Goal: Use online tool/utility: Utilize a website feature to perform a specific function

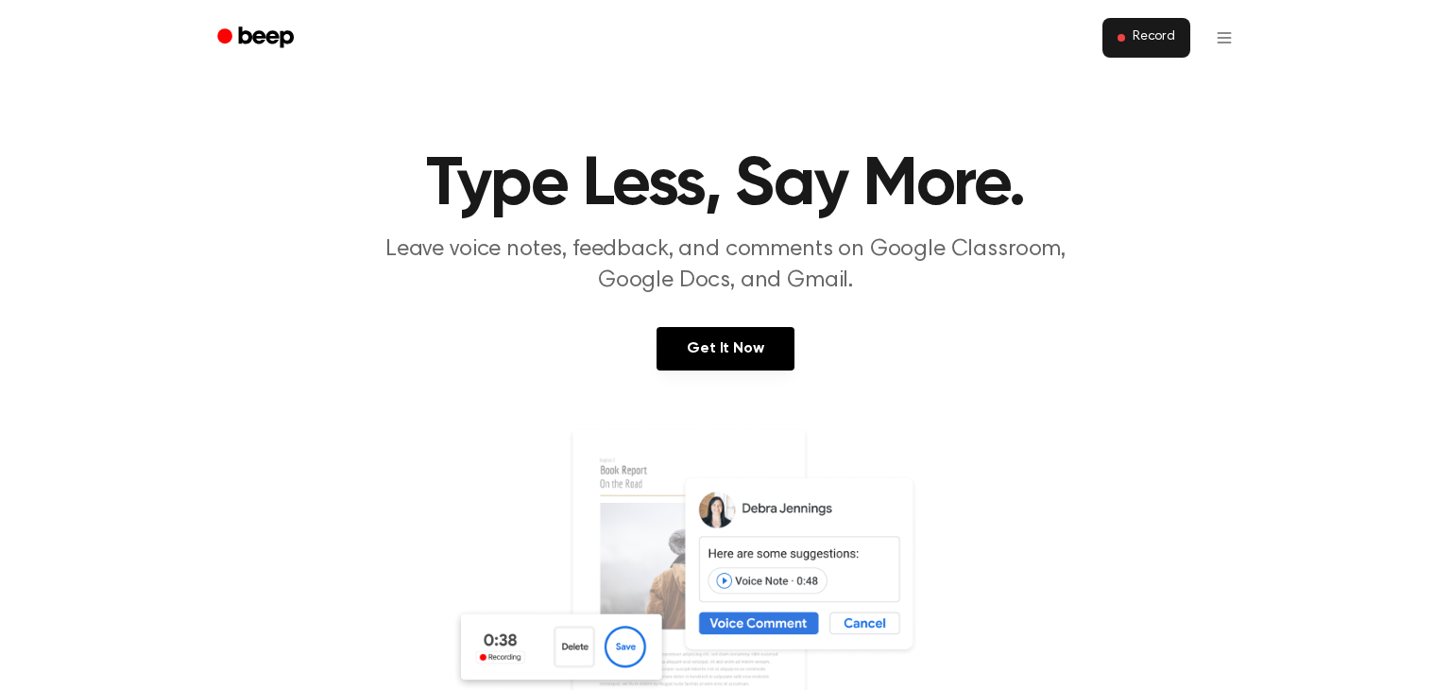
click at [1125, 36] on span at bounding box center [1122, 38] width 8 height 8
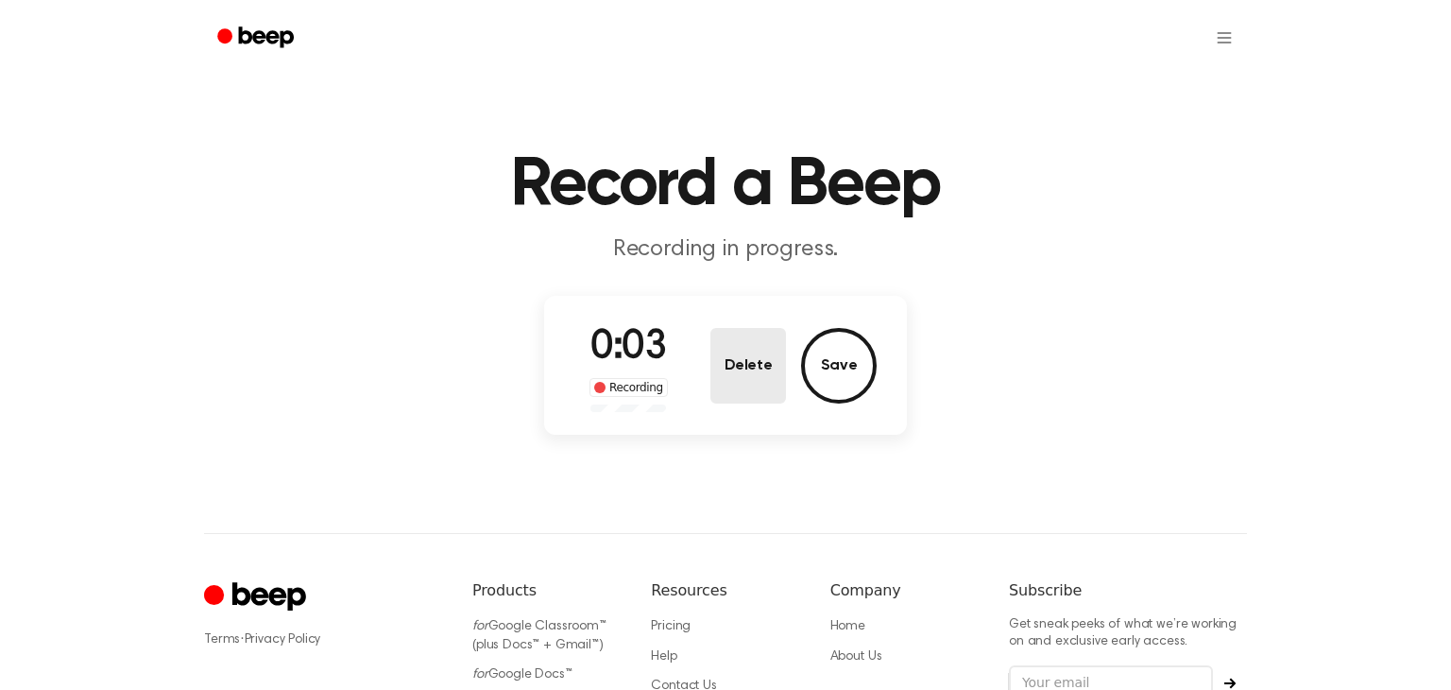
click at [744, 346] on button "Delete" at bounding box center [749, 366] width 76 height 76
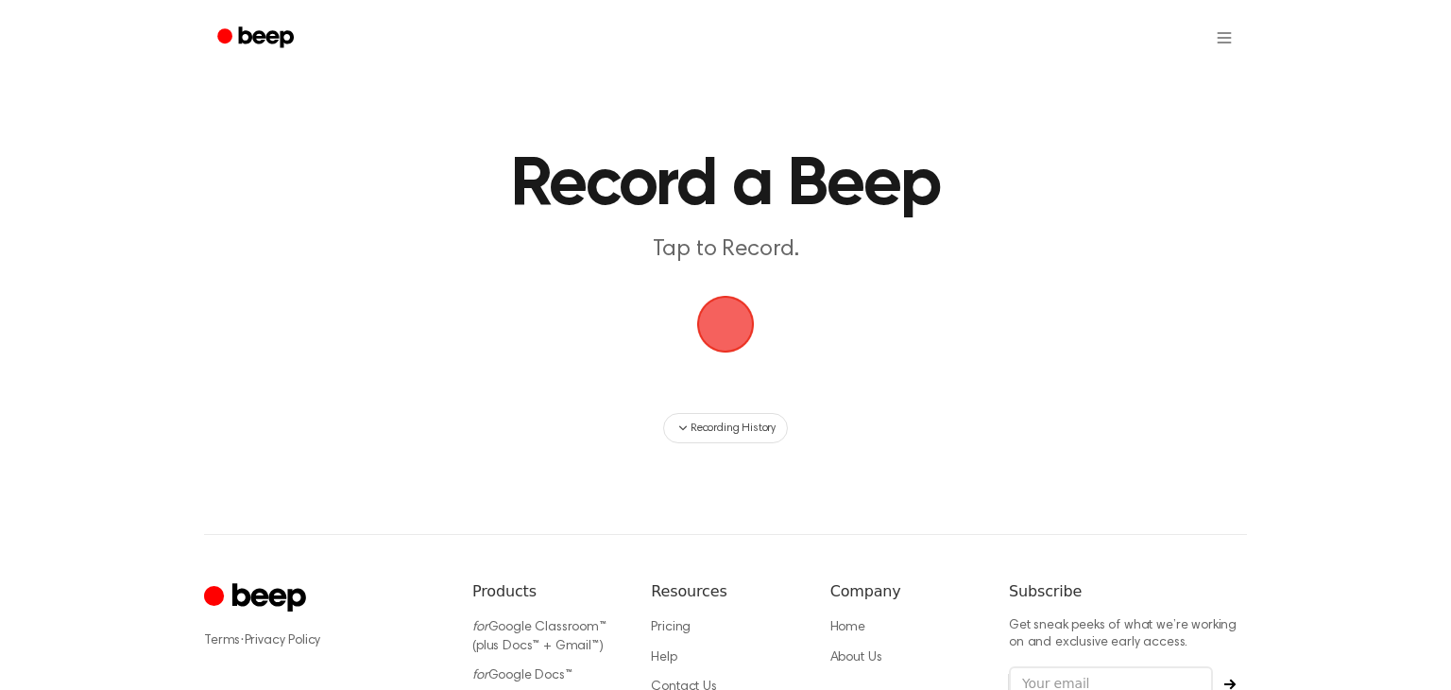
click at [735, 309] on span "button" at bounding box center [725, 324] width 53 height 53
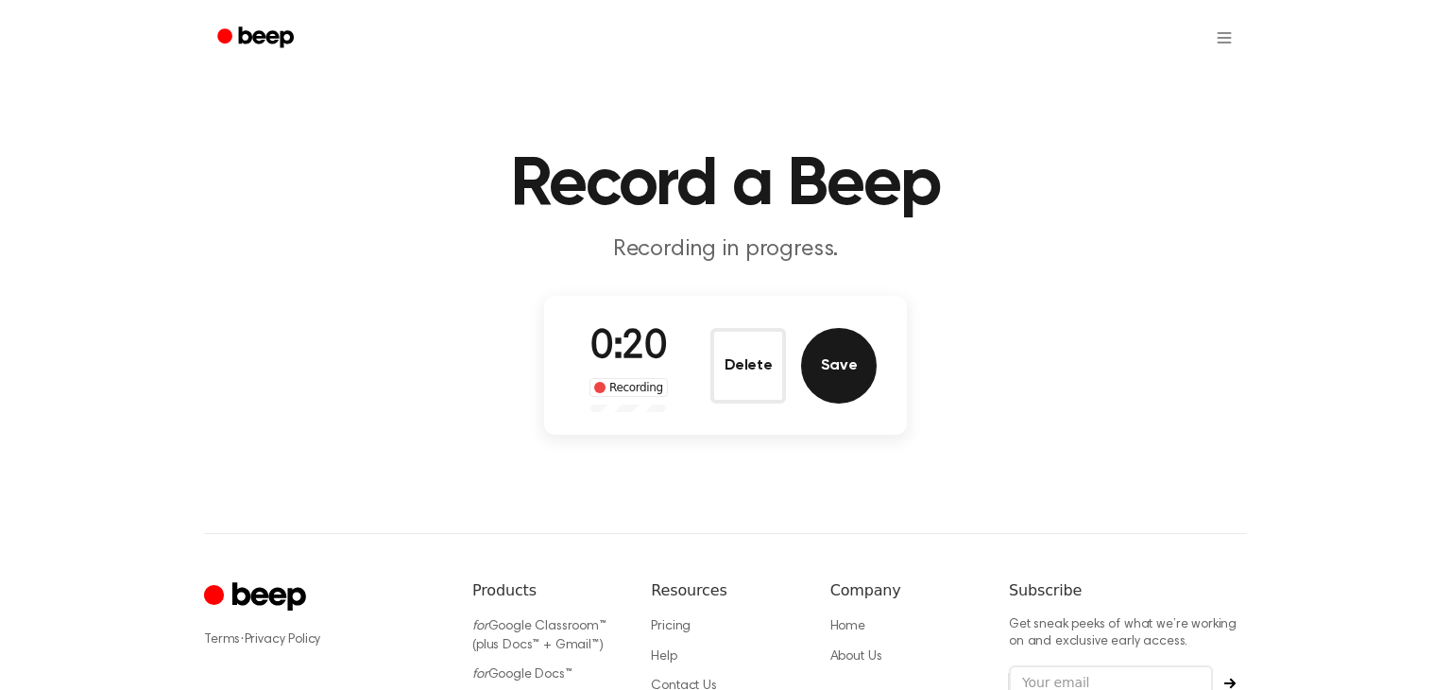
click at [847, 366] on button "Save" at bounding box center [839, 366] width 76 height 76
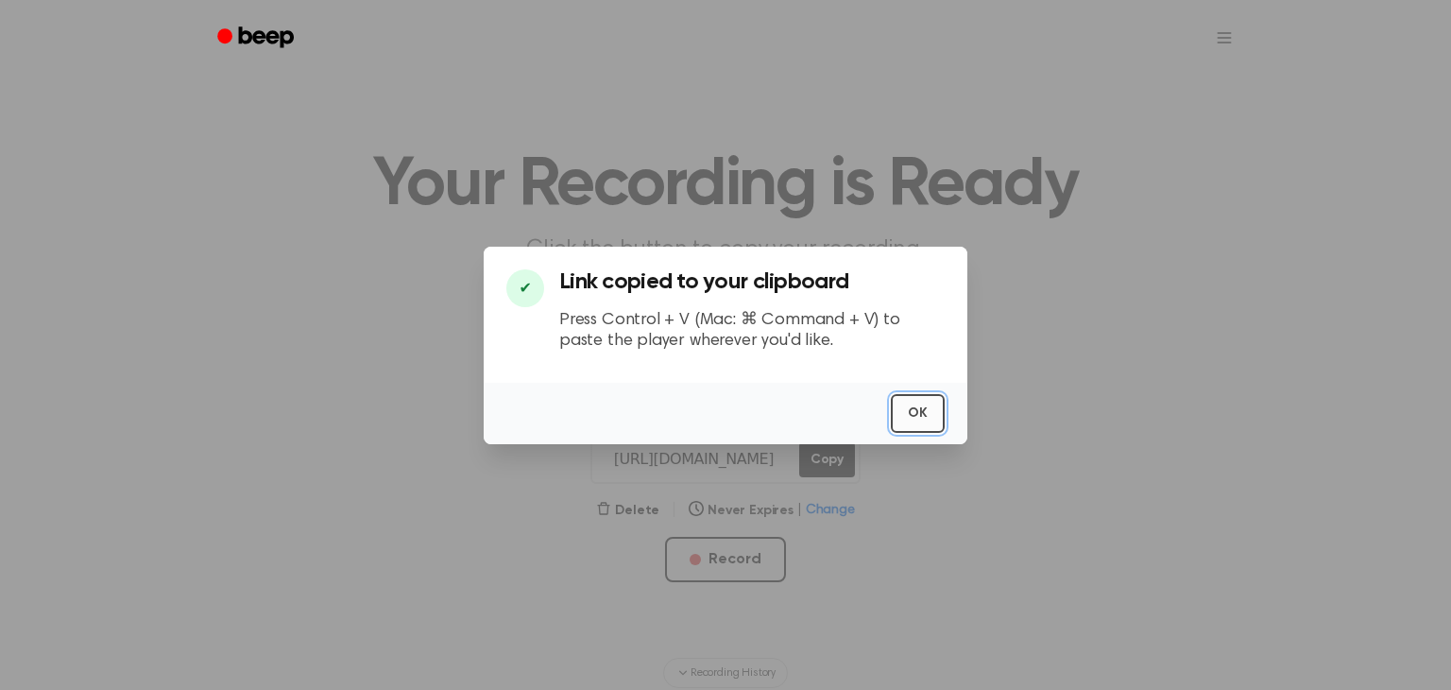
click at [934, 421] on button "OK" at bounding box center [918, 413] width 54 height 39
